Goal: Information Seeking & Learning: Learn about a topic

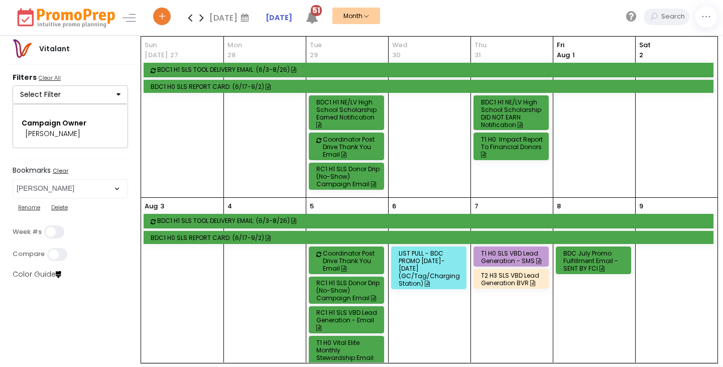
select select "82"
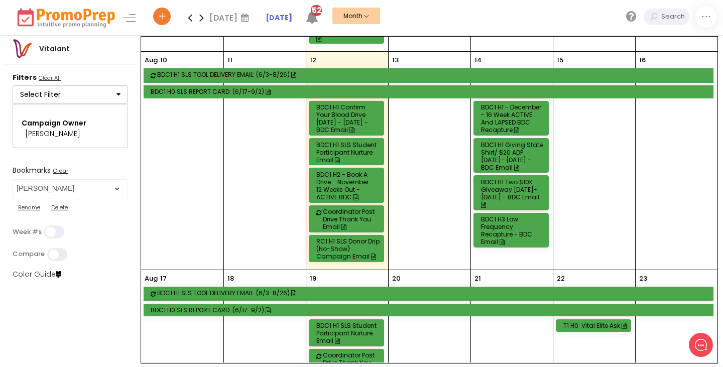
click at [522, 103] on div "BDC1 H1 - December - 16 Week ACTIVE and LAPSED BDC Recapture" at bounding box center [512, 118] width 63 height 30
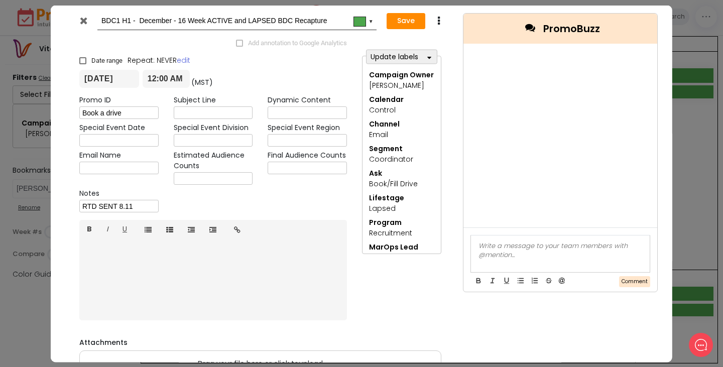
click at [85, 22] on icon at bounding box center [83, 20] width 8 height 10
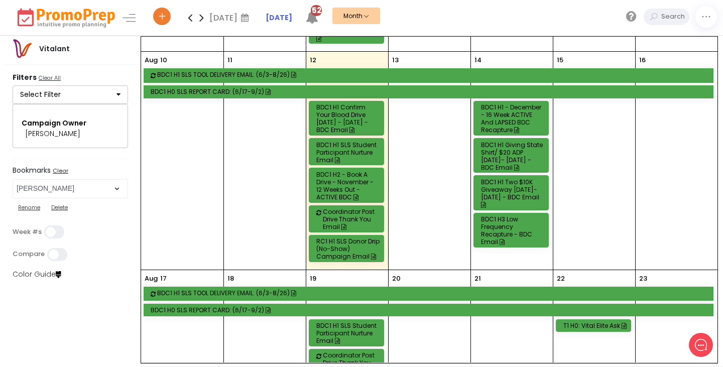
click at [511, 141] on div "BDC1 H1 Giving State Shirt/ $20 ADP [DATE]- [DATE] - BDC Email" at bounding box center [512, 156] width 63 height 30
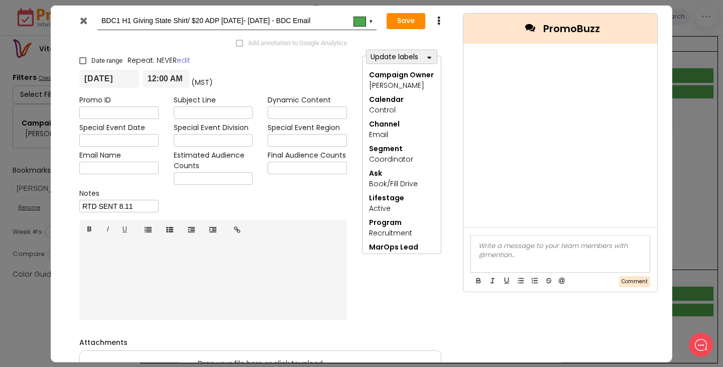
click at [84, 22] on icon at bounding box center [83, 20] width 8 height 10
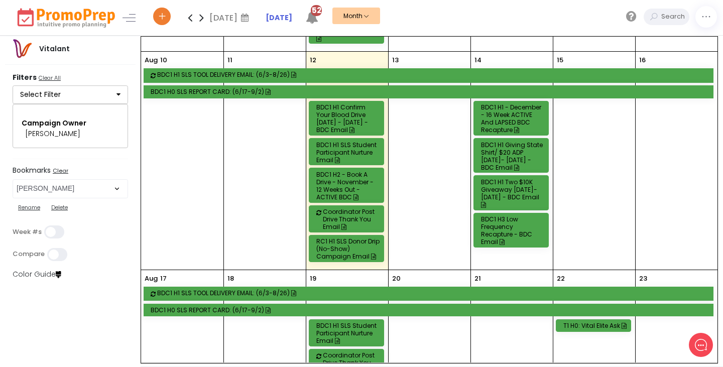
click at [493, 178] on div "BDC1 H1 Two $10K Giveaway [DATE]-[DATE] - BDC Email" at bounding box center [512, 193] width 63 height 30
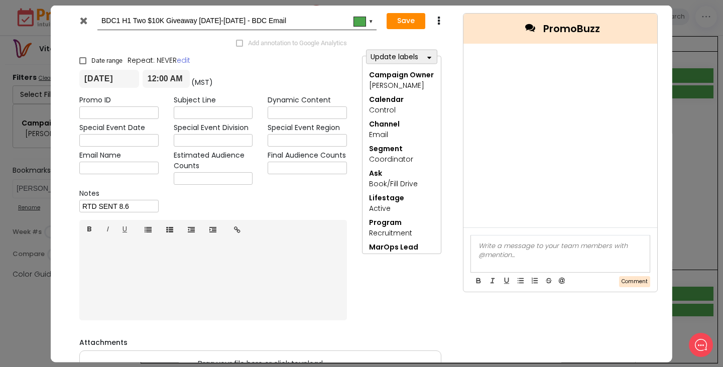
click at [87, 22] on div at bounding box center [85, 22] width 26 height 15
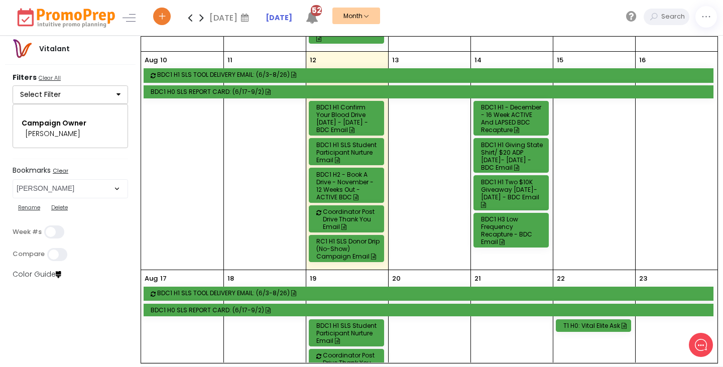
click at [501, 215] on div "BDC1 H3 Low Frequency Recapture - BDC Email" at bounding box center [512, 230] width 63 height 30
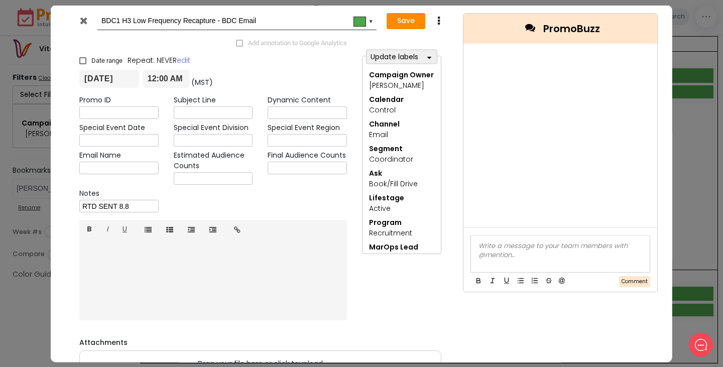
click at [80, 24] on icon at bounding box center [83, 20] width 8 height 10
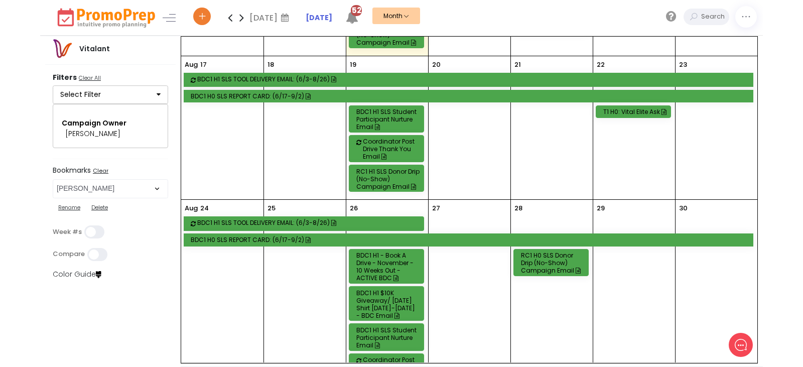
scroll to position [578, 0]
